Goal: Information Seeking & Learning: Learn about a topic

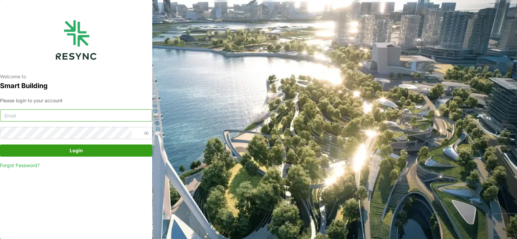
type input "[PERSON_NAME][EMAIL_ADDRESS][PERSON_NAME][DOMAIN_NAME]"
click at [83, 153] on span "Login" at bounding box center [75, 150] width 139 height 11
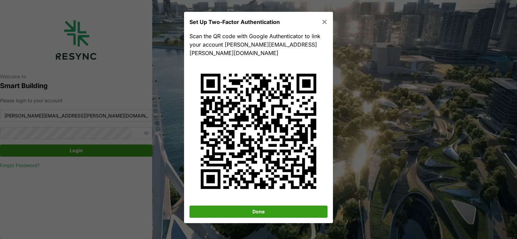
click at [276, 207] on span "Done" at bounding box center [258, 212] width 125 height 11
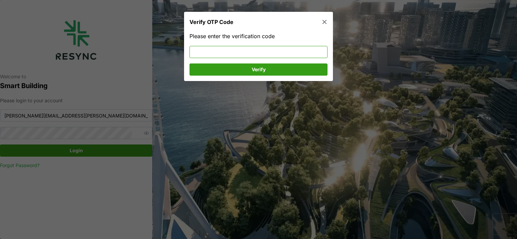
click at [256, 55] on input at bounding box center [258, 52] width 138 height 12
type input "772607"
click at [295, 70] on span "Verify" at bounding box center [258, 69] width 125 height 11
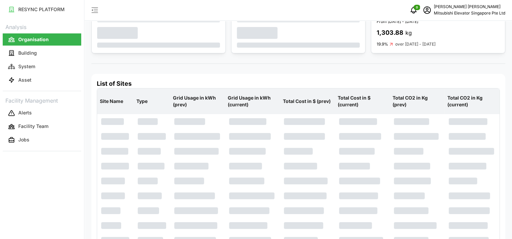
scroll to position [39, 0]
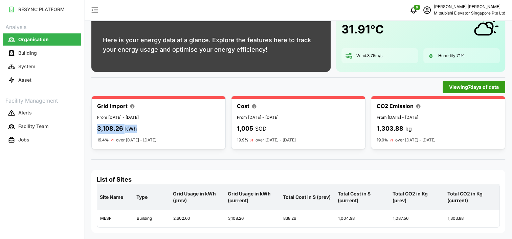
drag, startPoint x: 97, startPoint y: 127, endPoint x: 145, endPoint y: 126, distance: 47.7
click at [145, 126] on div "3,108.26 kWh" at bounding box center [158, 129] width 123 height 10
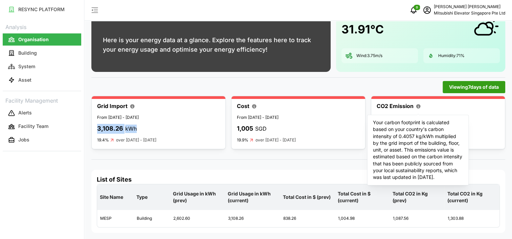
drag, startPoint x: 396, startPoint y: 128, endPoint x: 447, endPoint y: 180, distance: 72.7
click at [447, 180] on p "Your carbon footprint is calculated based on your country's carbon intensity of…" at bounding box center [418, 150] width 90 height 62
drag, startPoint x: 447, startPoint y: 180, endPoint x: 465, endPoint y: 107, distance: 75.2
click at [465, 107] on div "CO2 Emission" at bounding box center [437, 106] width 123 height 9
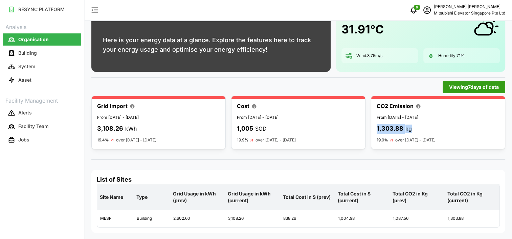
drag, startPoint x: 413, startPoint y: 127, endPoint x: 375, endPoint y: 127, distance: 37.9
click at [375, 127] on div "CO2 Emission From [DATE] - [DATE] 1,303.88 kg 19.9% over [DATE] - [DATE]" at bounding box center [438, 122] width 134 height 53
